Goal: Use online tool/utility: Utilize a website feature to perform a specific function

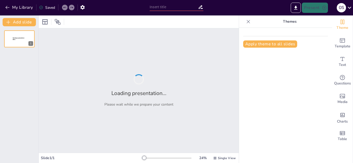
type input "Imported Elementos de compledidad algorítmica.pptx"
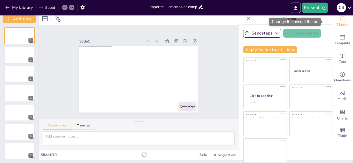
click at [336, 22] on span "Theme" at bounding box center [342, 25] width 12 height 6
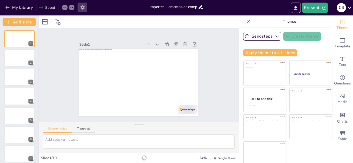
click at [84, 9] on icon "button" at bounding box center [82, 7] width 5 height 5
click at [80, 9] on icon "button" at bounding box center [82, 7] width 5 height 5
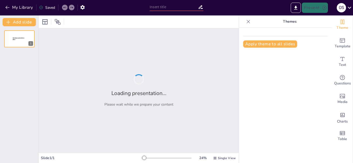
type input "Imported Elementos de compledidad algorítmica.pptx"
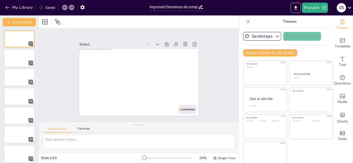
click at [193, 42] on icon at bounding box center [195, 44] width 4 height 4
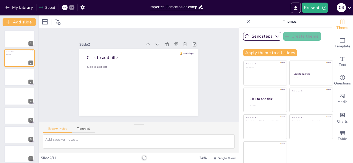
click at [65, 8] on icon at bounding box center [64, 7] width 3 height 1
